Goal: Task Accomplishment & Management: Complete application form

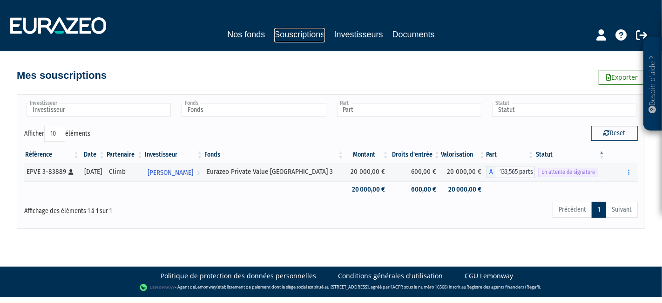
click at [297, 38] on link "Souscriptions" at bounding box center [299, 35] width 50 height 14
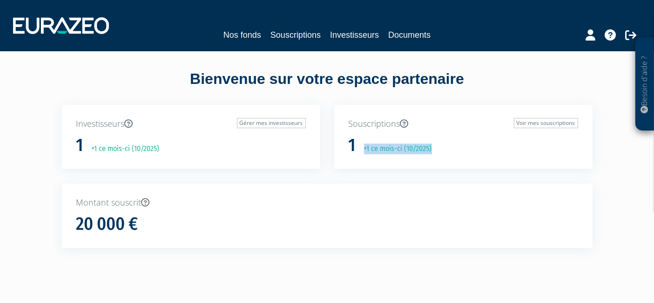
drag, startPoint x: 443, startPoint y: 149, endPoint x: 360, endPoint y: 147, distance: 82.9
click at [360, 147] on div "1 +1 ce mois-ci (10/2025)" at bounding box center [463, 145] width 229 height 20
click at [251, 142] on div "1 +1 ce mois-ci (10/2025)" at bounding box center [190, 145] width 229 height 20
click at [303, 35] on link "Souscriptions" at bounding box center [295, 34] width 50 height 13
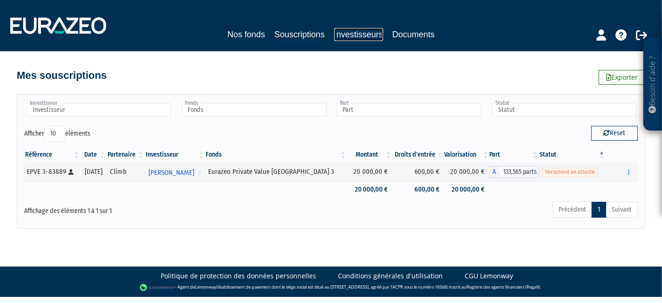
click at [358, 34] on link "Investisseurs" at bounding box center [358, 34] width 49 height 13
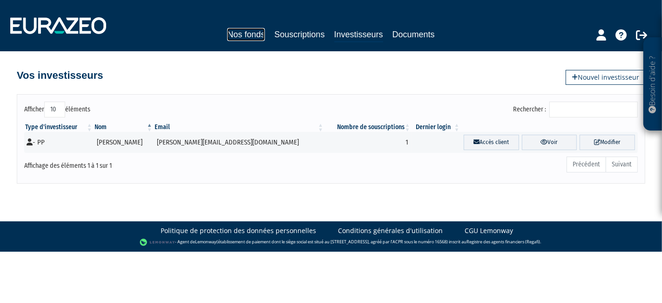
click at [242, 31] on link "Nos fonds" at bounding box center [246, 34] width 38 height 13
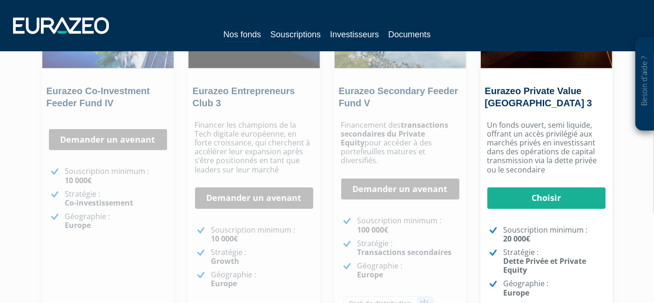
scroll to position [207, 0]
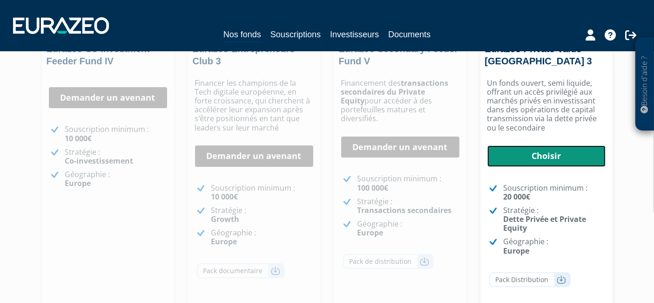
click at [528, 151] on link "Choisir" at bounding box center [546, 155] width 118 height 21
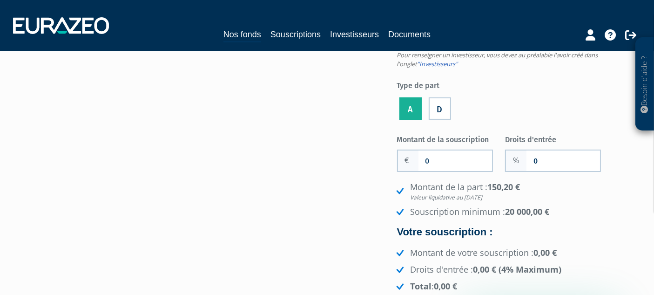
scroll to position [103, 0]
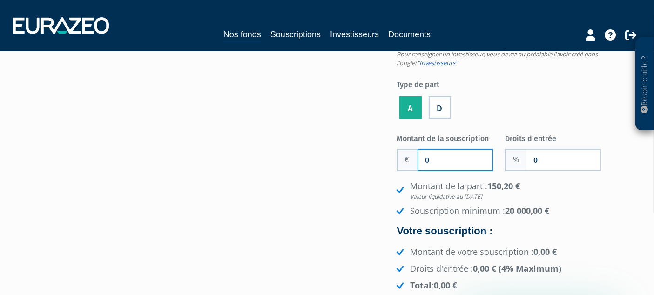
click at [453, 160] on input "0" at bounding box center [455, 159] width 74 height 20
type input "20 000"
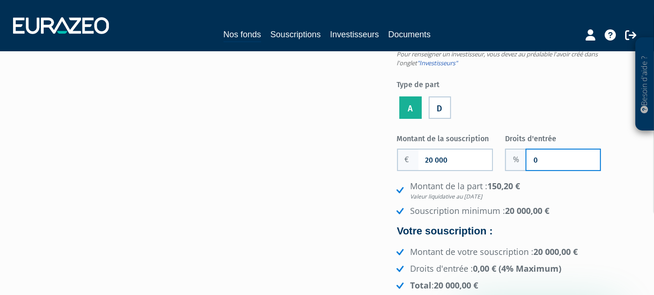
click at [555, 157] on input "0" at bounding box center [563, 159] width 74 height 20
type input "3"
click at [582, 192] on em "Valeur liquidative au 26/09/2025" at bounding box center [512, 196] width 203 height 8
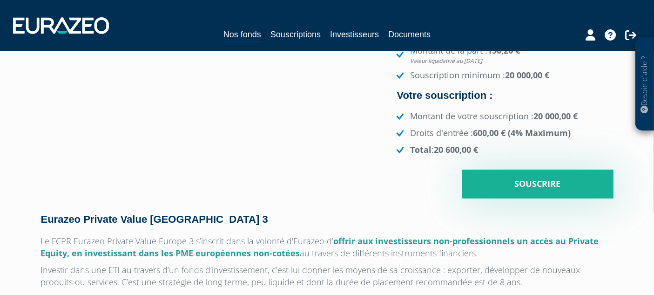
scroll to position [258, 0]
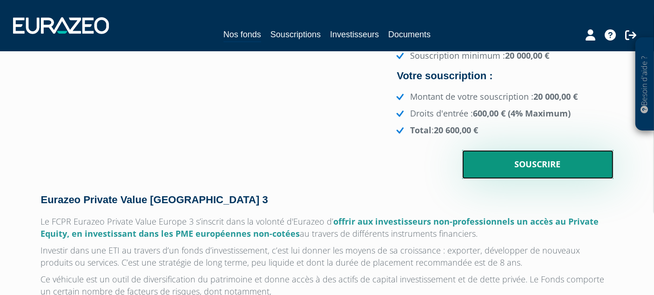
click at [536, 167] on input "Souscrire" at bounding box center [537, 164] width 151 height 29
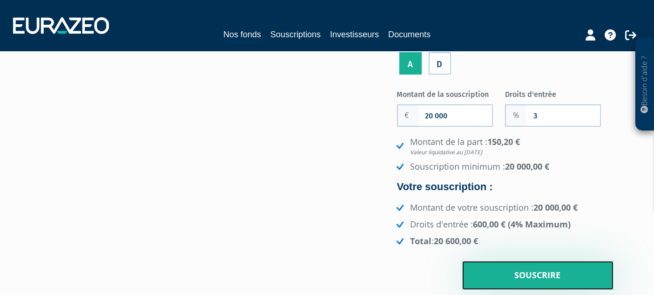
scroll to position [0, 0]
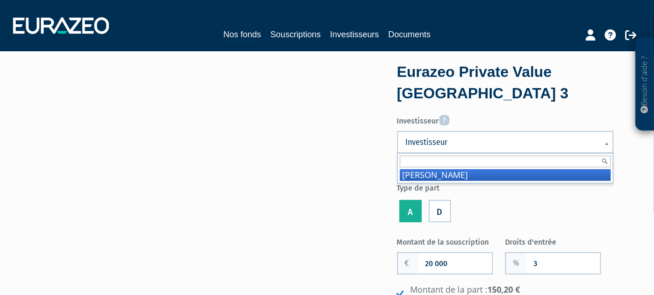
click at [528, 142] on span "Investisseur" at bounding box center [499, 141] width 187 height 11
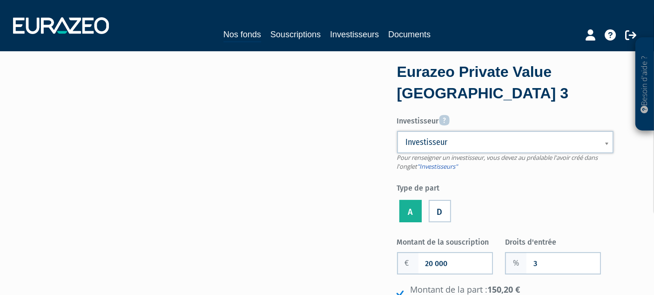
click at [528, 142] on span "Investisseur" at bounding box center [499, 141] width 187 height 11
click at [353, 38] on link "Investisseurs" at bounding box center [354, 34] width 49 height 13
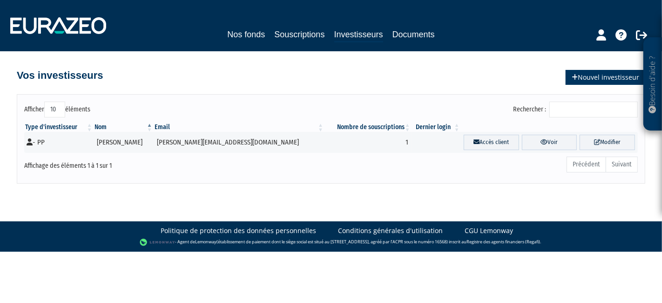
click at [591, 77] on link "Nouvel investisseur" at bounding box center [606, 77] width 80 height 15
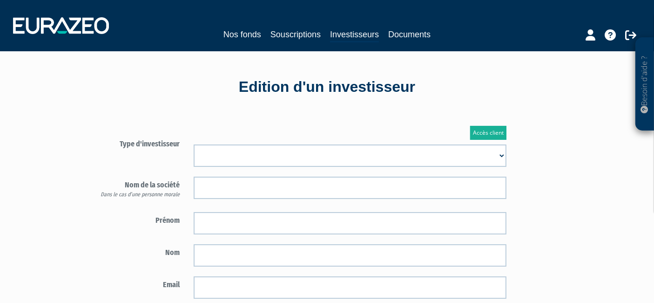
click at [499, 153] on select "Mr [PERSON_NAME] Société" at bounding box center [350, 155] width 313 height 22
select select "1"
click at [194, 144] on select "Mr Mme Société" at bounding box center [350, 155] width 313 height 22
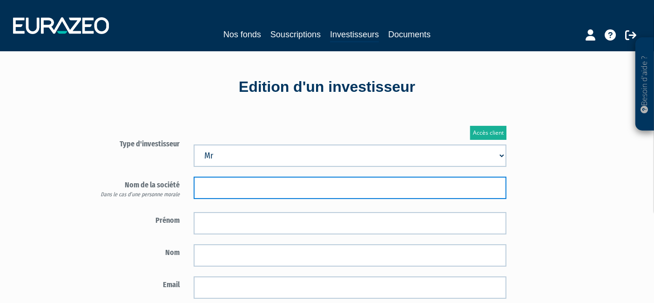
click at [298, 182] on input "text" at bounding box center [350, 187] width 313 height 22
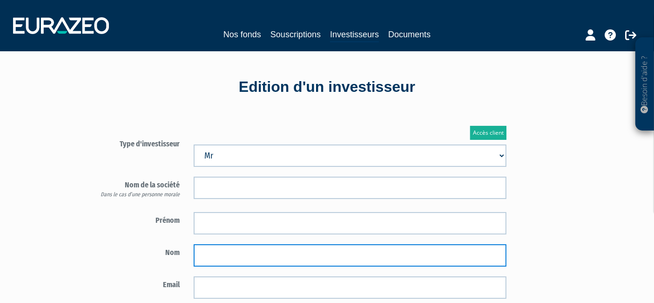
click at [243, 249] on input "text" at bounding box center [350, 255] width 313 height 22
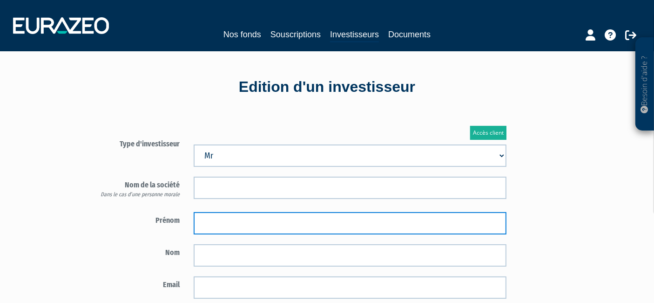
click at [239, 224] on input "text" at bounding box center [350, 223] width 313 height 22
type input "Sébastien"
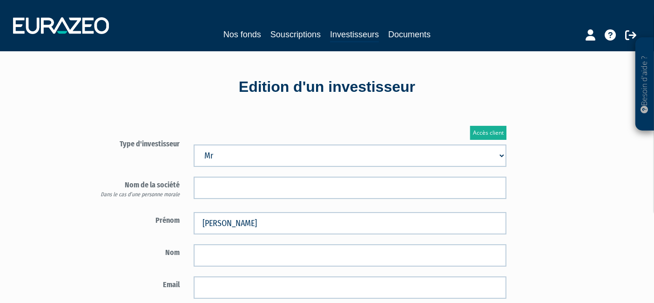
drag, startPoint x: 139, startPoint y: 239, endPoint x: 146, endPoint y: 238, distance: 7.0
click at [140, 239] on form "Type d'investisseur Mr Mme Société" at bounding box center [296, 272] width 436 height 274
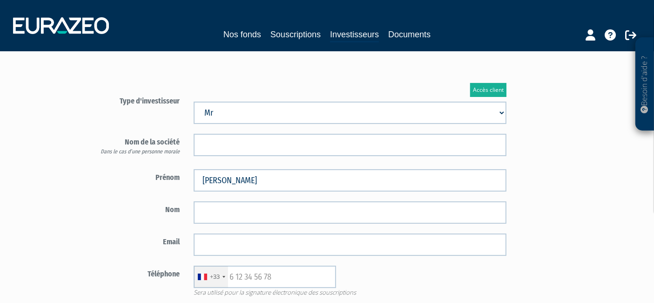
scroll to position [103, 0]
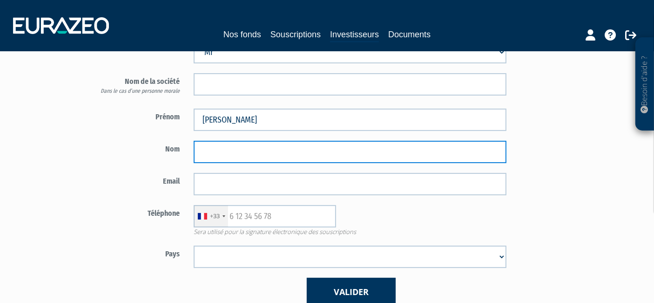
click at [243, 148] on input "text" at bounding box center [350, 152] width 313 height 22
type input "Le Bosser"
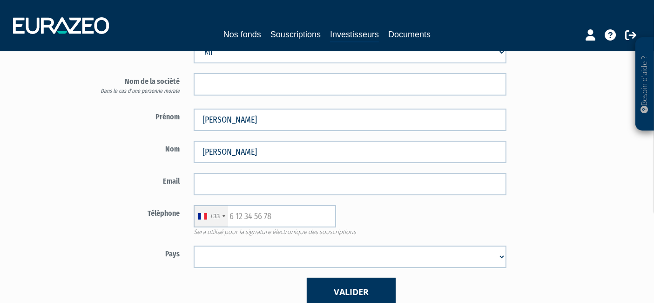
drag, startPoint x: 115, startPoint y: 145, endPoint x: 121, endPoint y: 139, distance: 7.9
click at [118, 145] on label "Nom" at bounding box center [132, 148] width 109 height 14
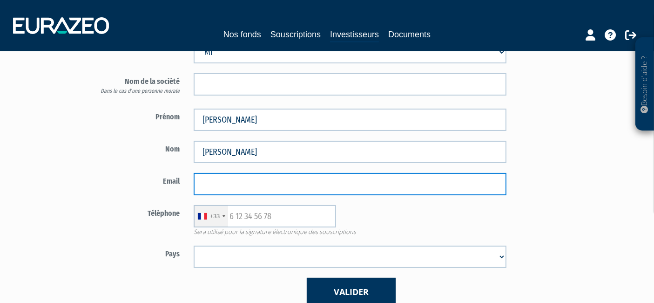
click at [239, 184] on input "email" at bounding box center [350, 184] width 313 height 22
paste input "sebastien.lebosser@gmail.com"
type input "sebastien.lebosser@gmail.com"
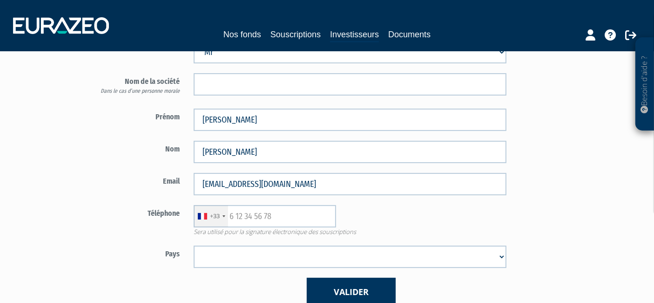
click at [106, 177] on label "Email" at bounding box center [132, 180] width 109 height 14
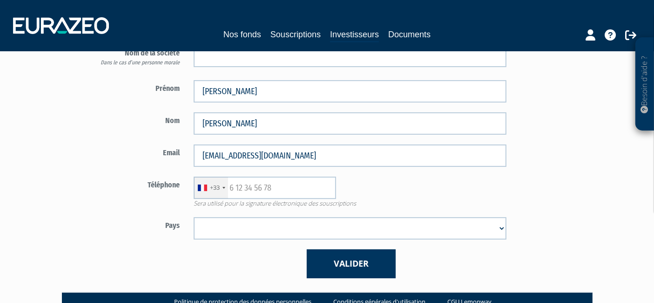
scroll to position [187, 0]
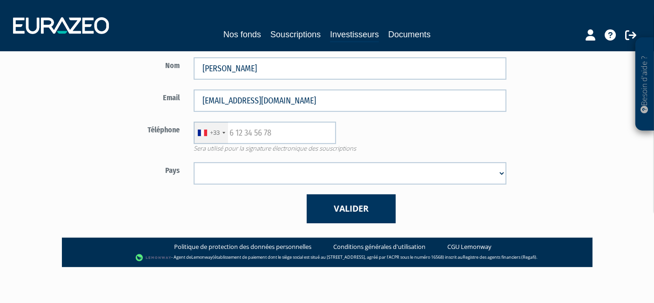
click at [222, 173] on select "Afghanistan Afrique du Sud Albanie Algérie Allemagne Andorre Angola Anguilla An…" at bounding box center [350, 173] width 313 height 22
drag, startPoint x: 141, startPoint y: 164, endPoint x: 166, endPoint y: 155, distance: 26.4
click at [141, 164] on label "Pays" at bounding box center [132, 169] width 109 height 14
click at [255, 132] on input "text" at bounding box center [265, 132] width 142 height 22
paste input "33642068401"
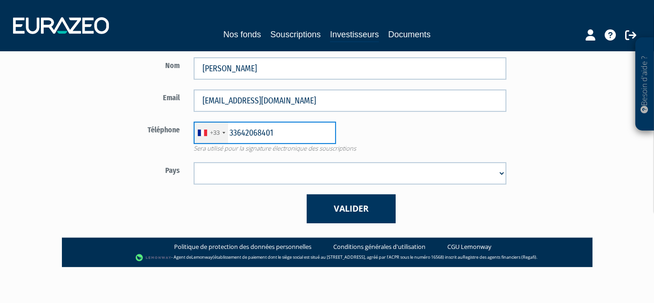
type input "33642068401"
click at [311, 167] on select "Afghanistan Afrique du Sud Albanie Algérie Allemagne Andorre Angola Anguilla An…" at bounding box center [350, 173] width 313 height 22
select select "75"
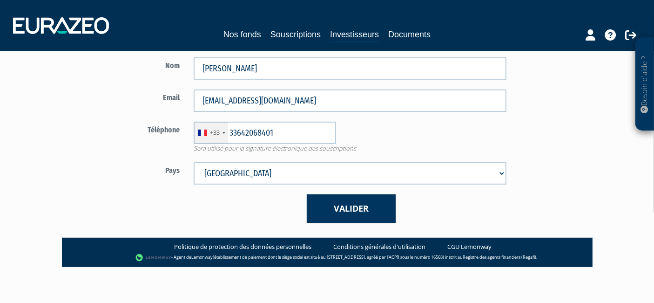
click at [194, 162] on select "Afghanistan Afrique du Sud Albanie Algérie Allemagne Andorre Angola Anguilla An…" at bounding box center [350, 173] width 313 height 22
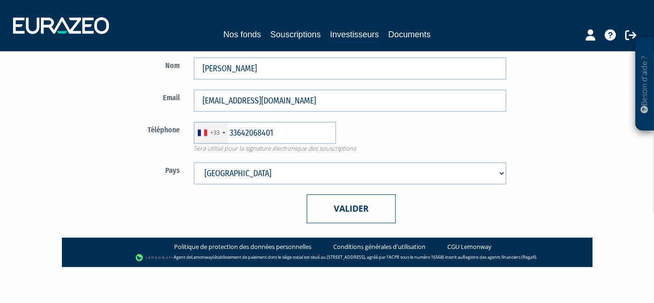
click at [341, 209] on button "Valider" at bounding box center [351, 208] width 89 height 28
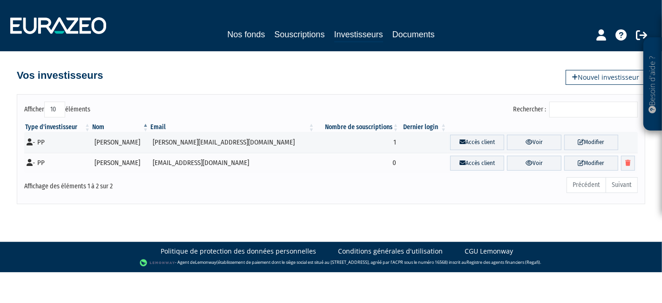
click at [205, 85] on div "Afficher 10 25 50 100 éléments Rechercher : Type d'investisseur Nom Email Nombr…" at bounding box center [331, 144] width 531 height 119
